Goal: Task Accomplishment & Management: Use online tool/utility

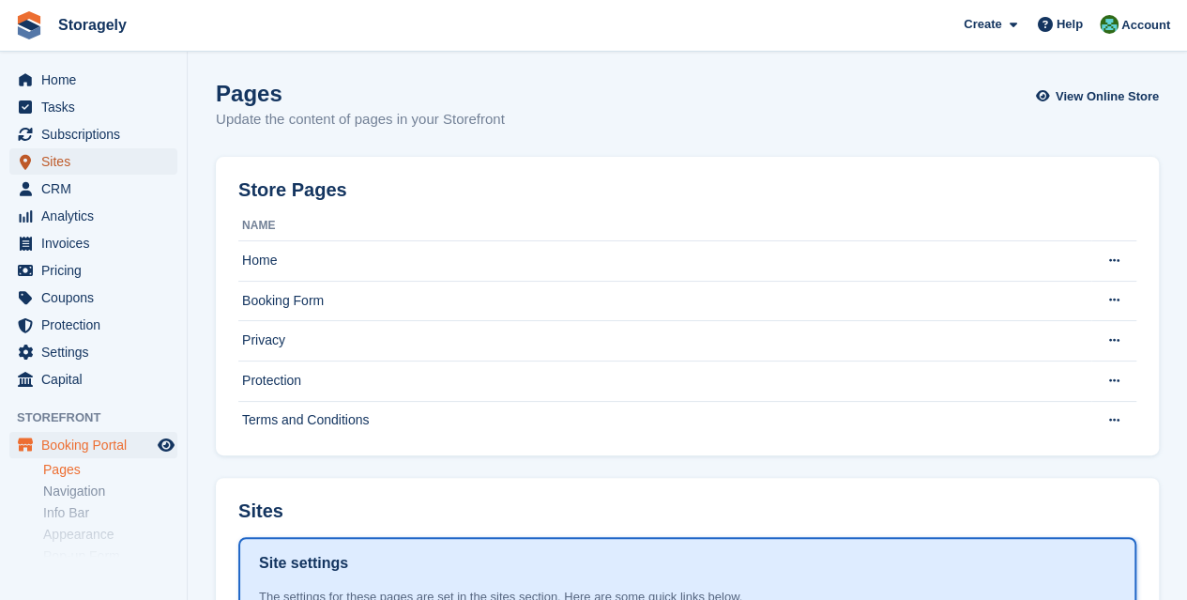
click at [107, 170] on span "Sites" at bounding box center [97, 161] width 113 height 26
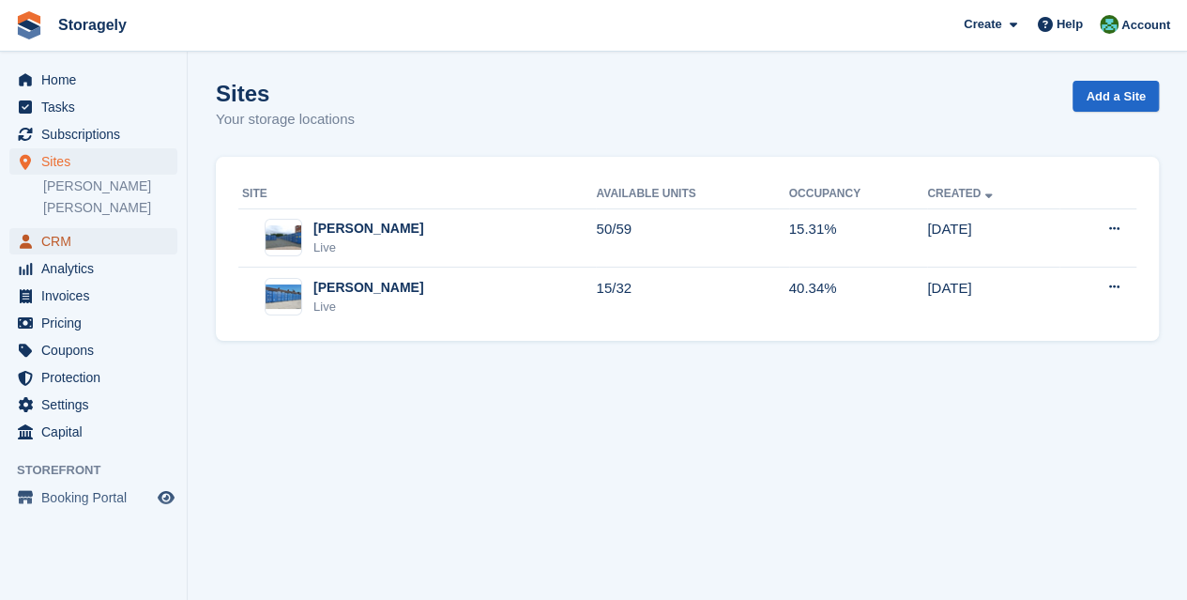
click at [68, 241] on span "CRM" at bounding box center [97, 241] width 113 height 26
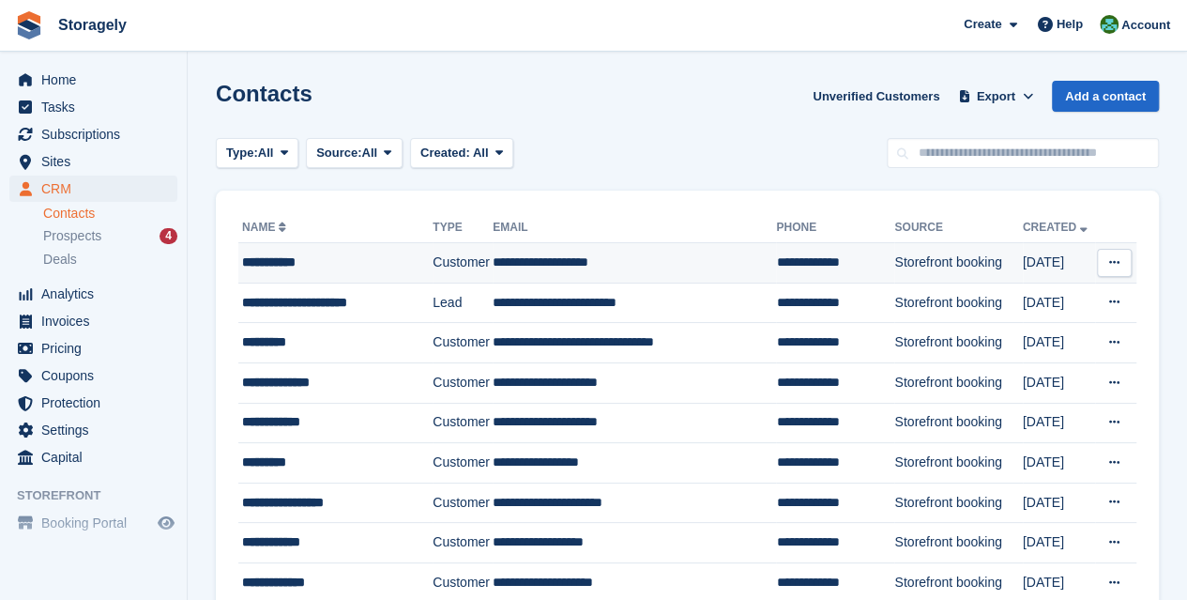
click at [367, 268] on div "**********" at bounding box center [332, 262] width 180 height 20
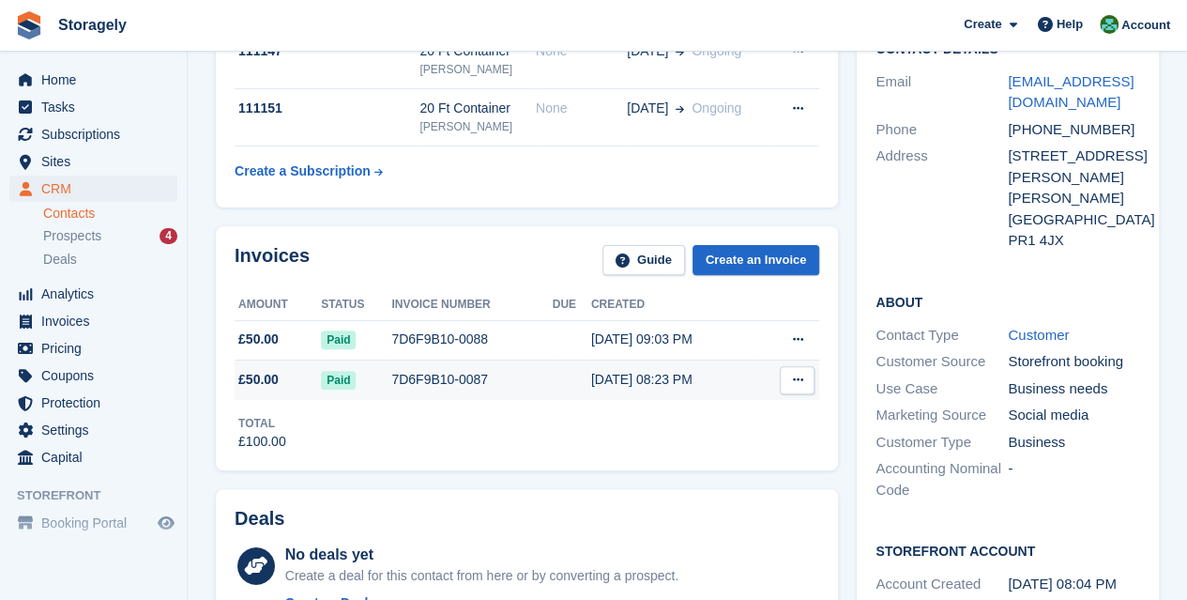
scroll to position [94, 0]
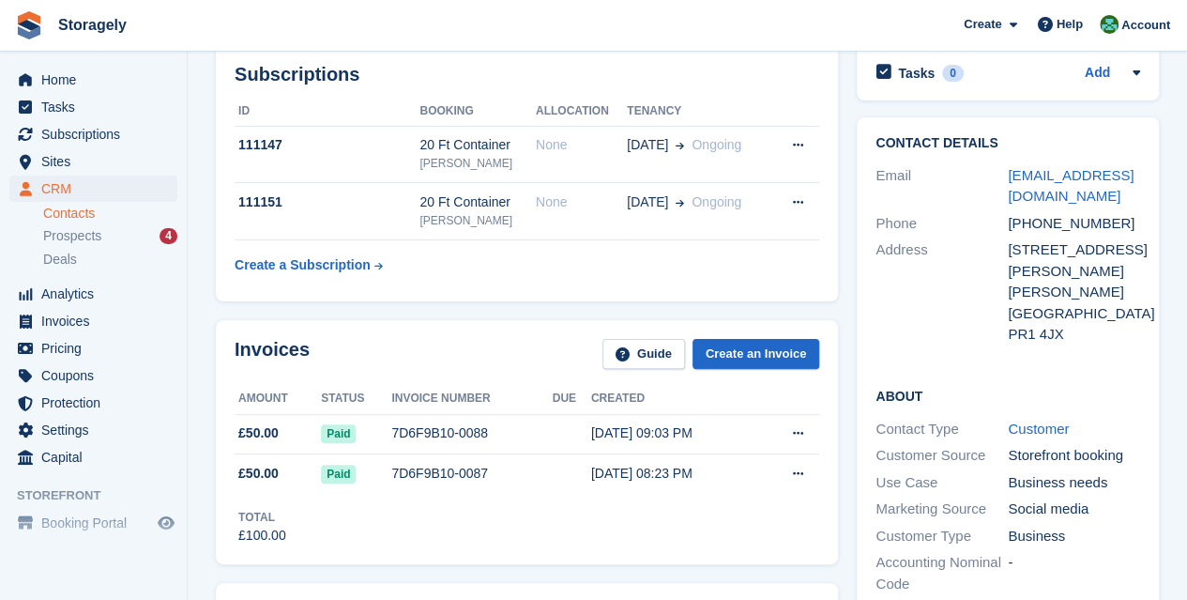
click at [845, 251] on div "Subscriptions ID Booking Allocation Tenancy 111147 20 Ft Container Preston None…" at bounding box center [527, 173] width 641 height 275
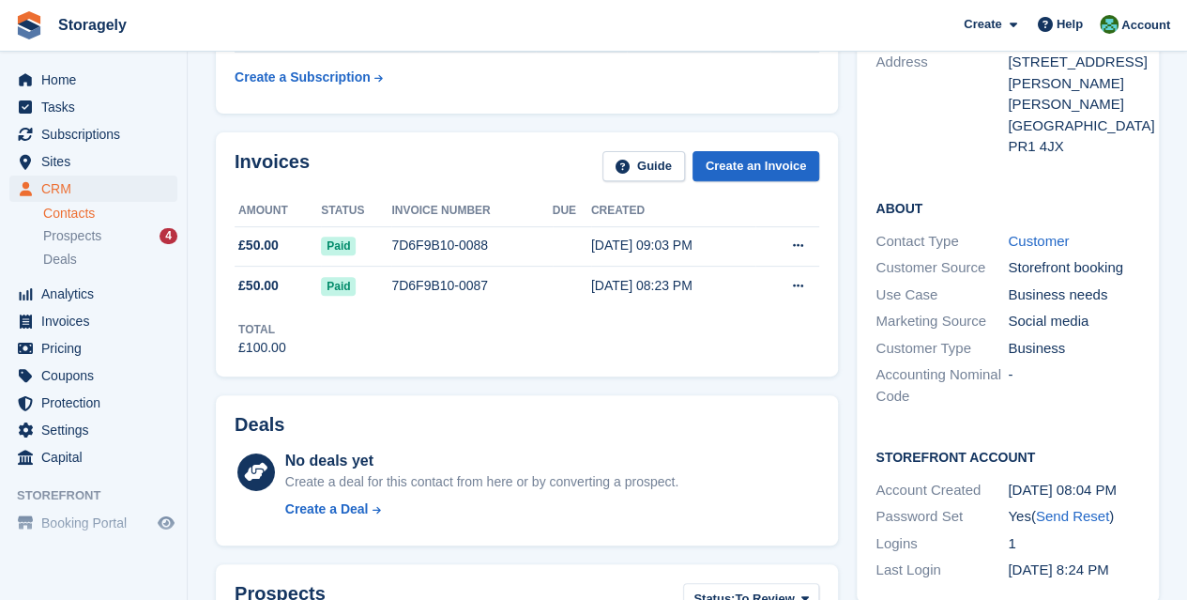
scroll to position [0, 0]
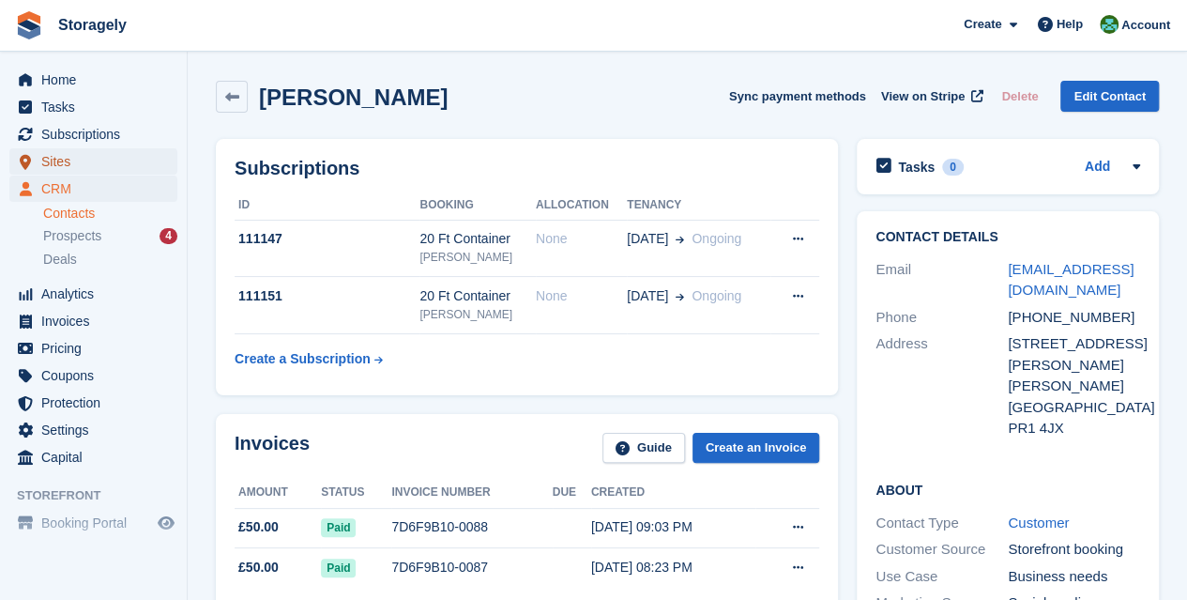
click at [89, 165] on span "Sites" at bounding box center [97, 161] width 113 height 26
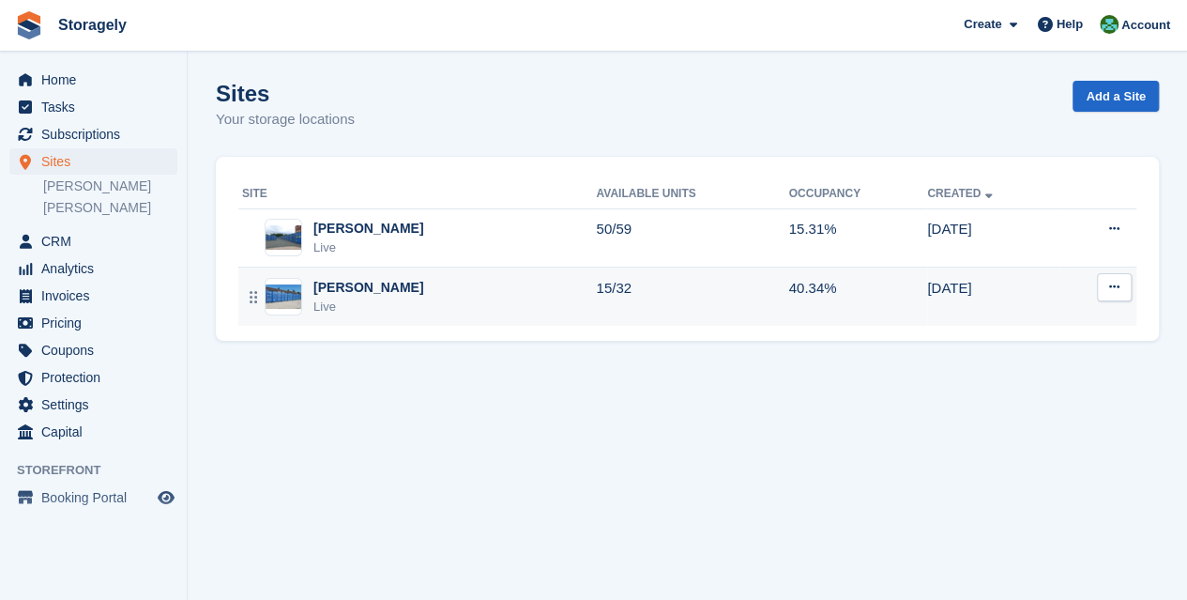
click at [386, 298] on div "Preston Live" at bounding box center [419, 297] width 354 height 38
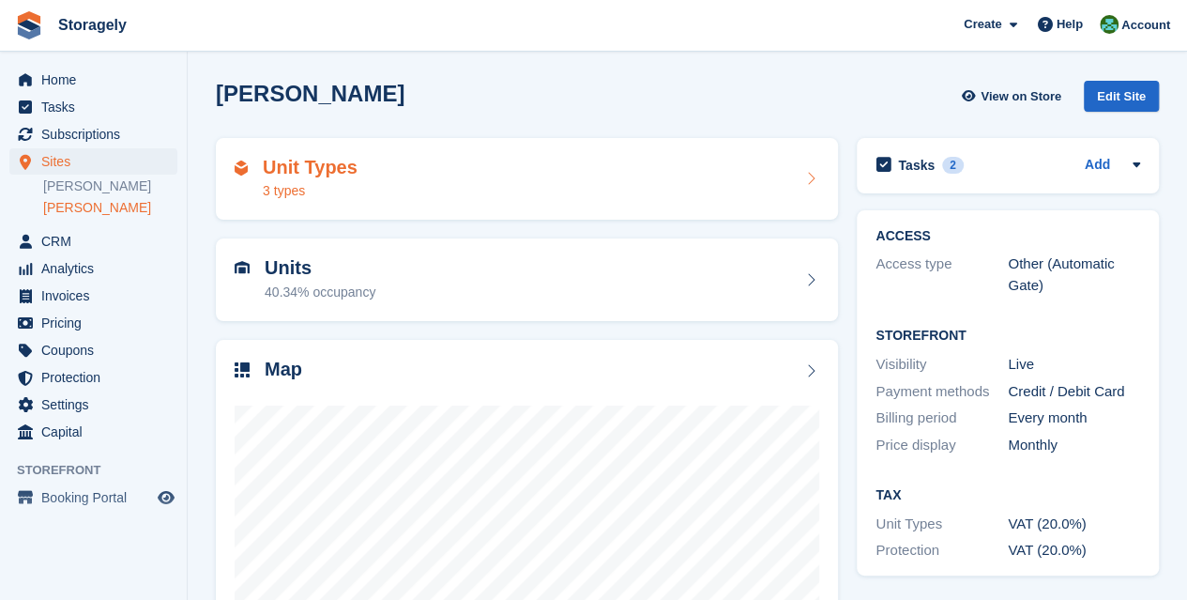
click at [440, 191] on div "Unit Types 3 types" at bounding box center [527, 179] width 585 height 45
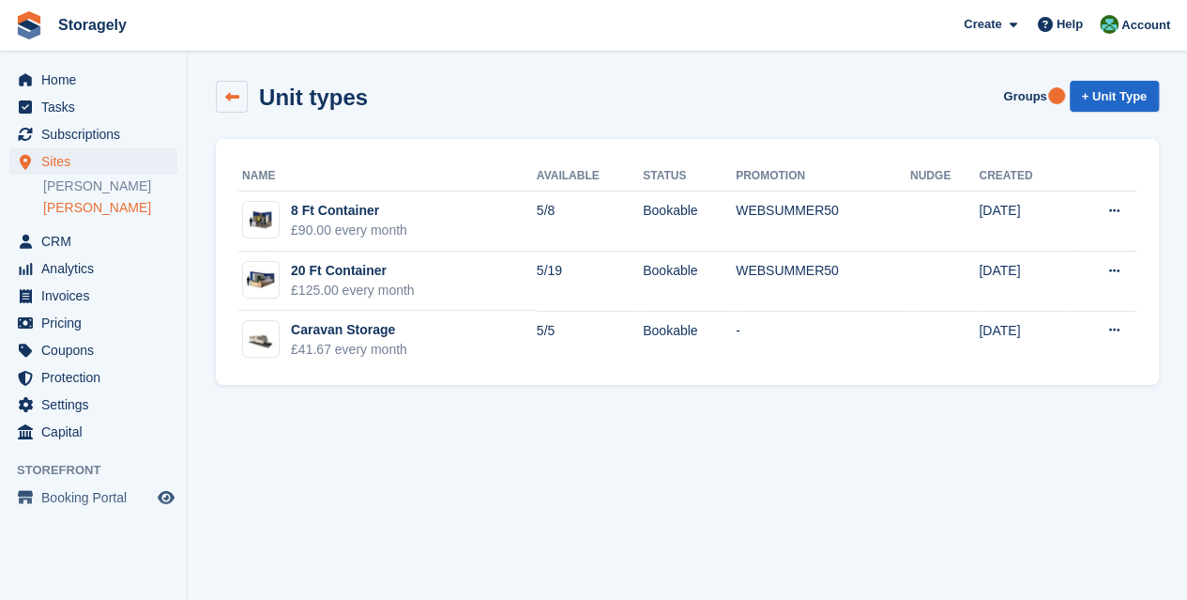
click at [230, 99] on icon at bounding box center [232, 97] width 14 height 14
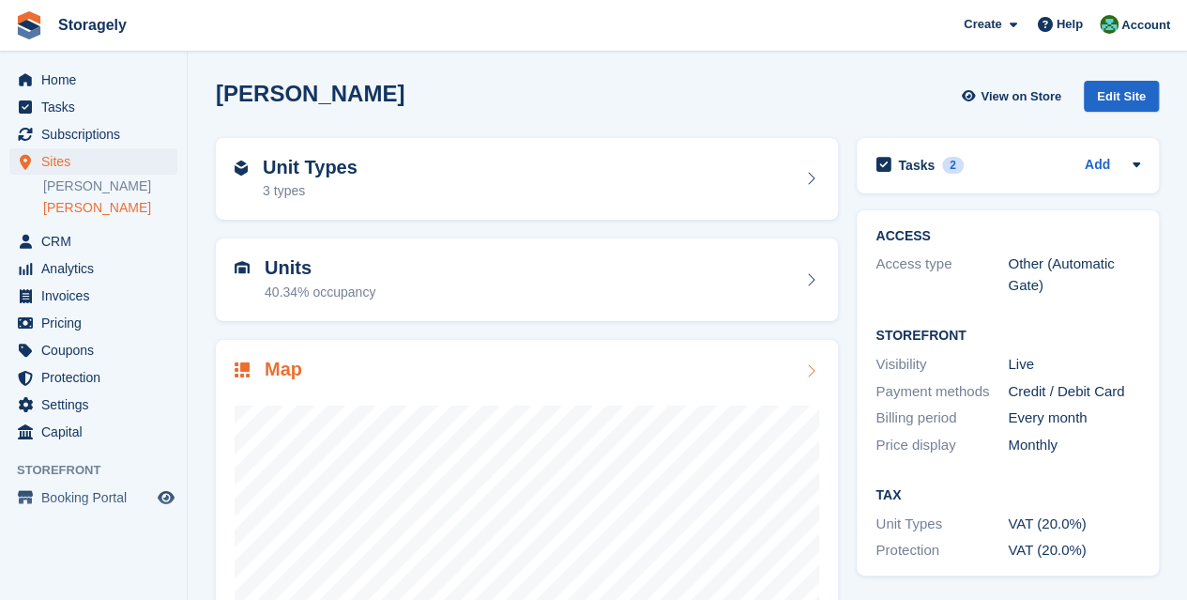
click at [437, 383] on div at bounding box center [527, 570] width 585 height 375
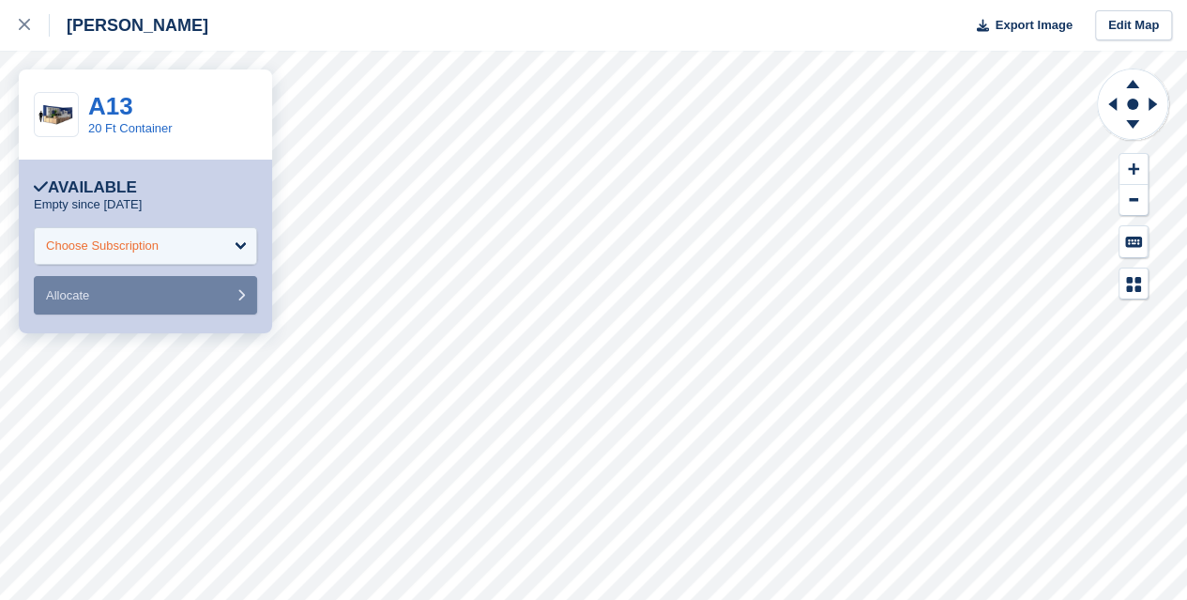
click at [186, 239] on div "Choose Subscription" at bounding box center [145, 246] width 223 height 38
click at [237, 242] on div "Choose Subscription" at bounding box center [145, 246] width 223 height 38
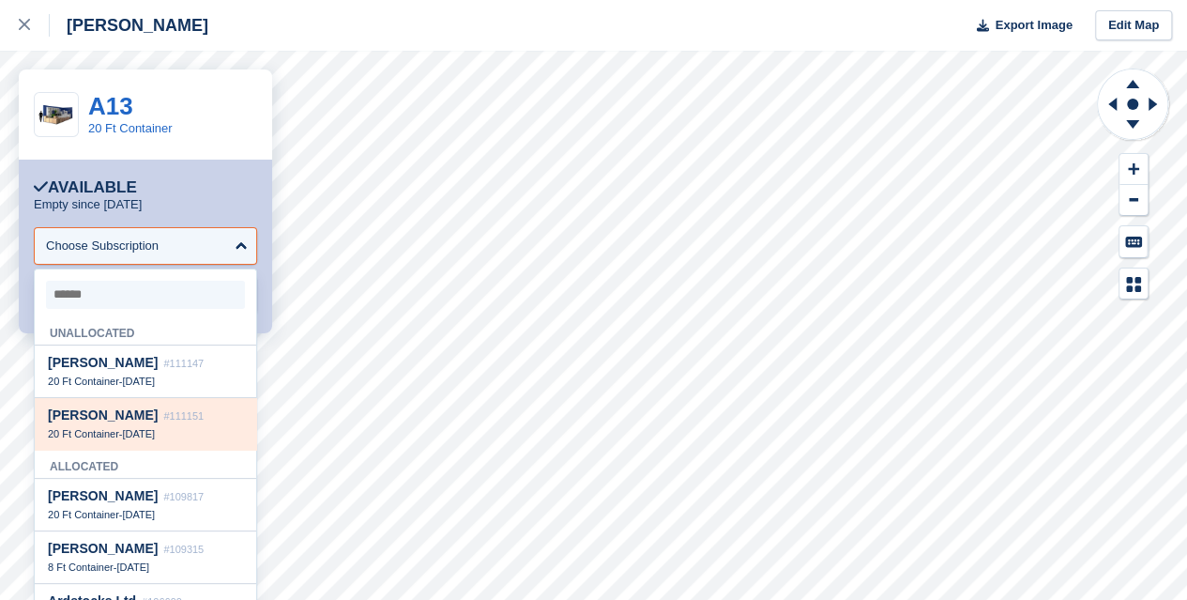
click at [148, 445] on div "[PERSON_NAME] #111151 20 Ft Container - [DATE]" at bounding box center [146, 424] width 222 height 52
select select "******"
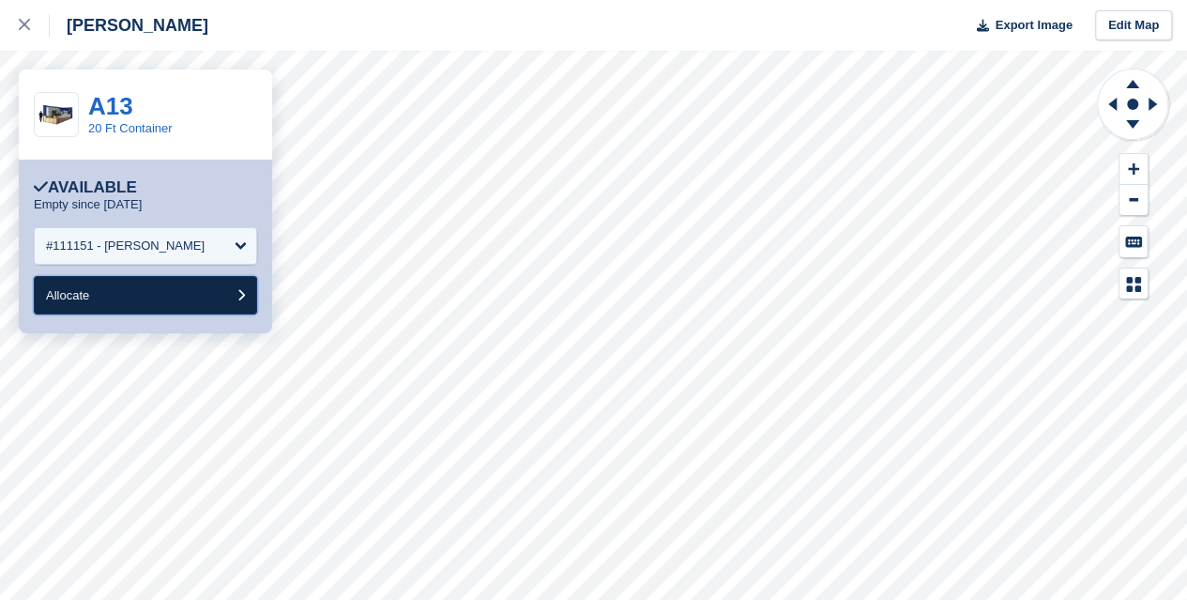
click at [191, 297] on button "Allocate" at bounding box center [145, 295] width 223 height 38
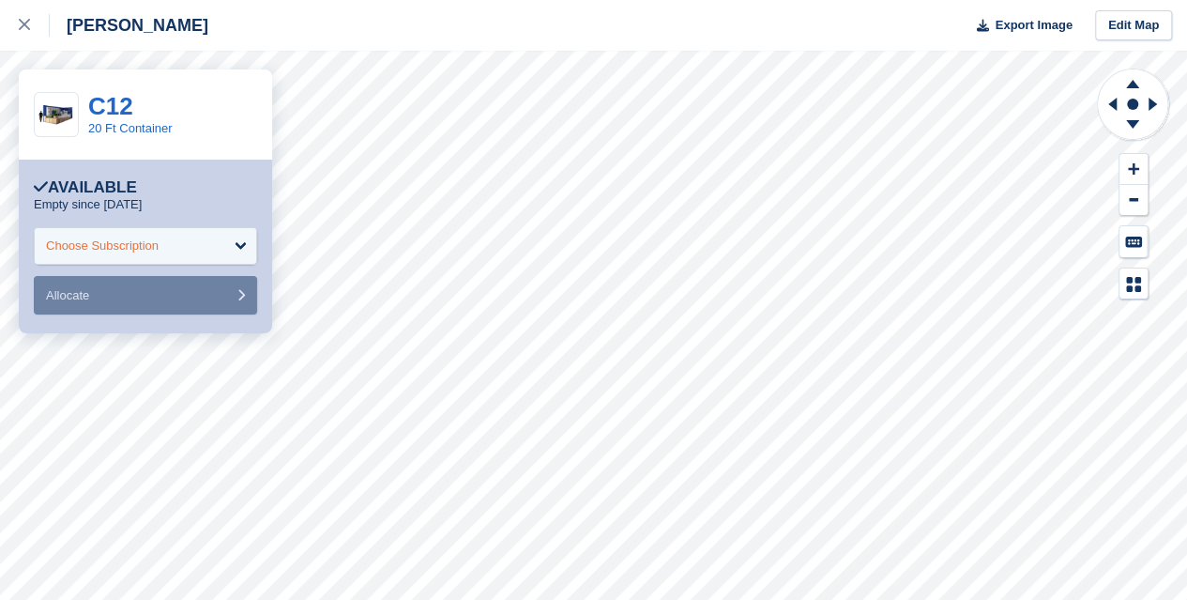
click at [157, 244] on div "Choose Subscription" at bounding box center [102, 246] width 113 height 19
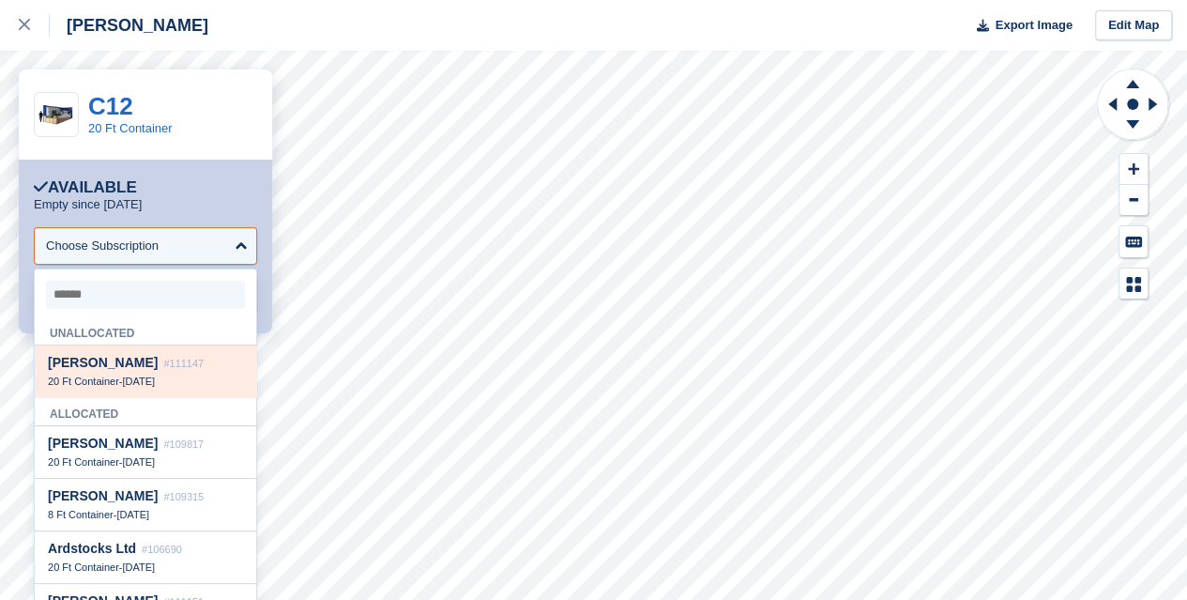
click at [120, 359] on div "[PERSON_NAME] #111147" at bounding box center [145, 363] width 195 height 16
select select "******"
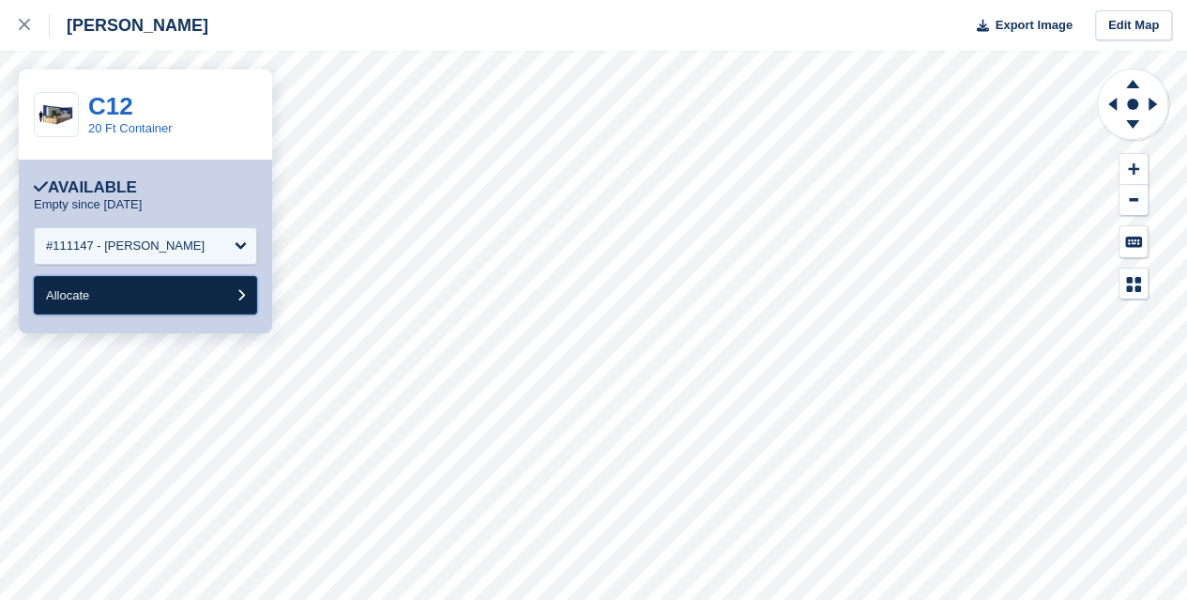
click at [149, 309] on button "Allocate" at bounding box center [145, 295] width 223 height 38
